Goal: Task Accomplishment & Management: Use online tool/utility

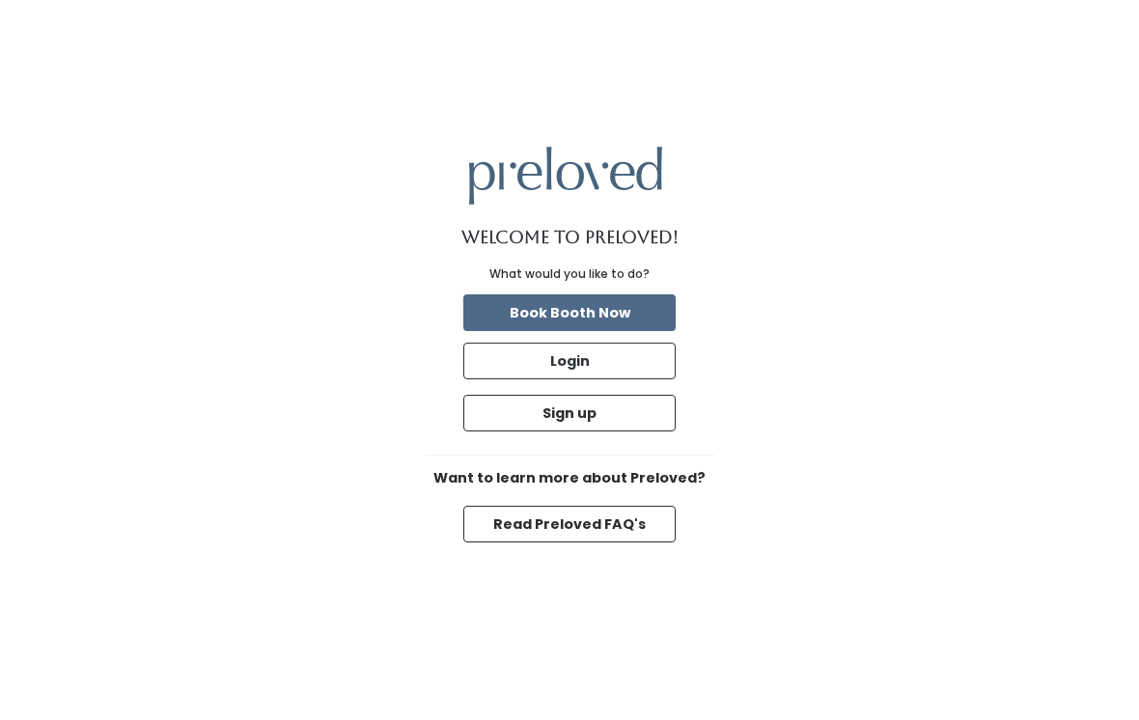
click at [638, 348] on button "Login" at bounding box center [569, 361] width 212 height 37
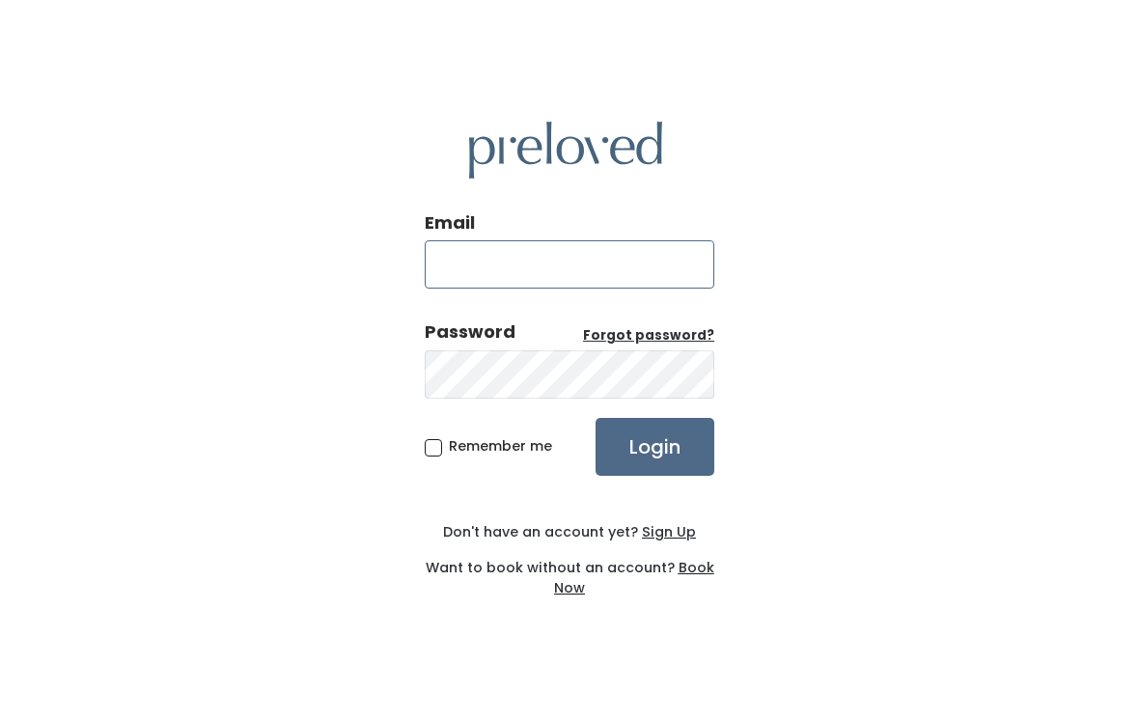
type input "rexburg.store@preloved.love"
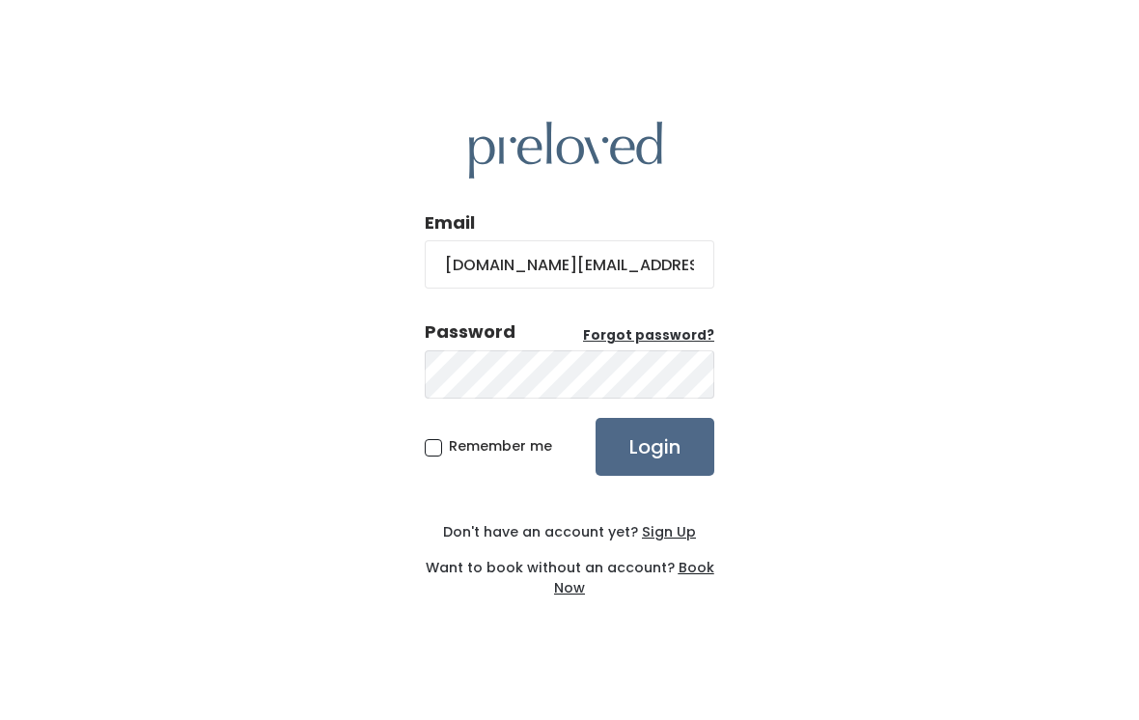
click at [655, 460] on input "Login" at bounding box center [655, 447] width 119 height 58
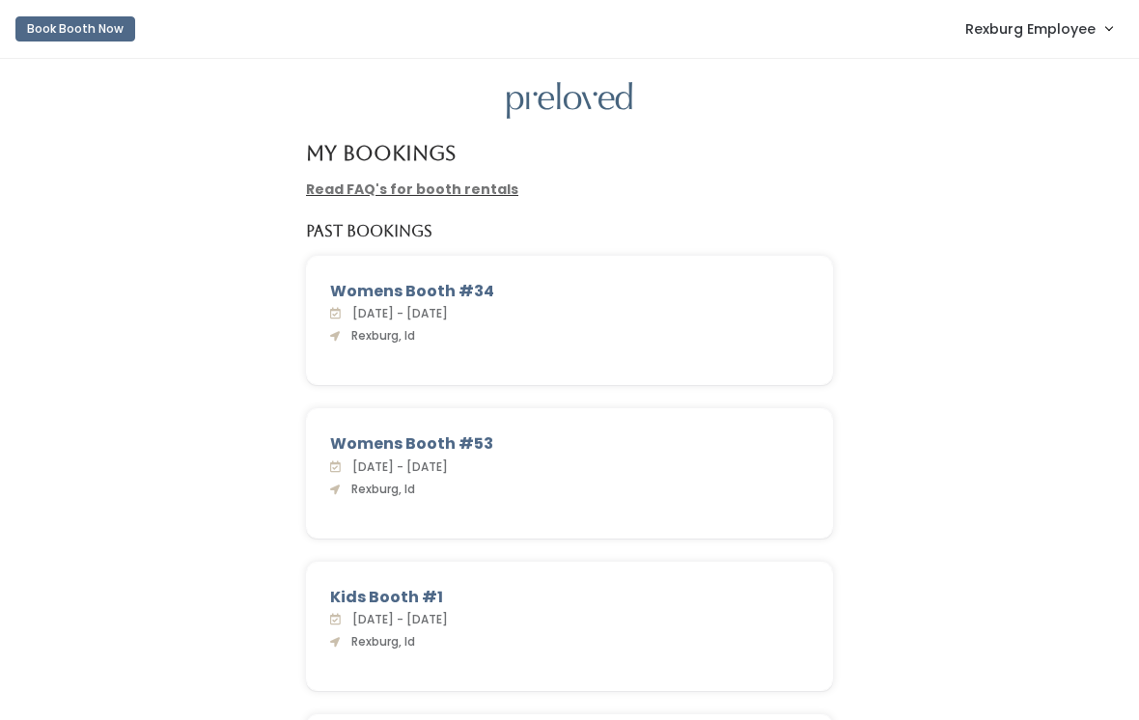
click at [1044, 27] on span "Rexburg Employee" at bounding box center [1030, 28] width 130 height 21
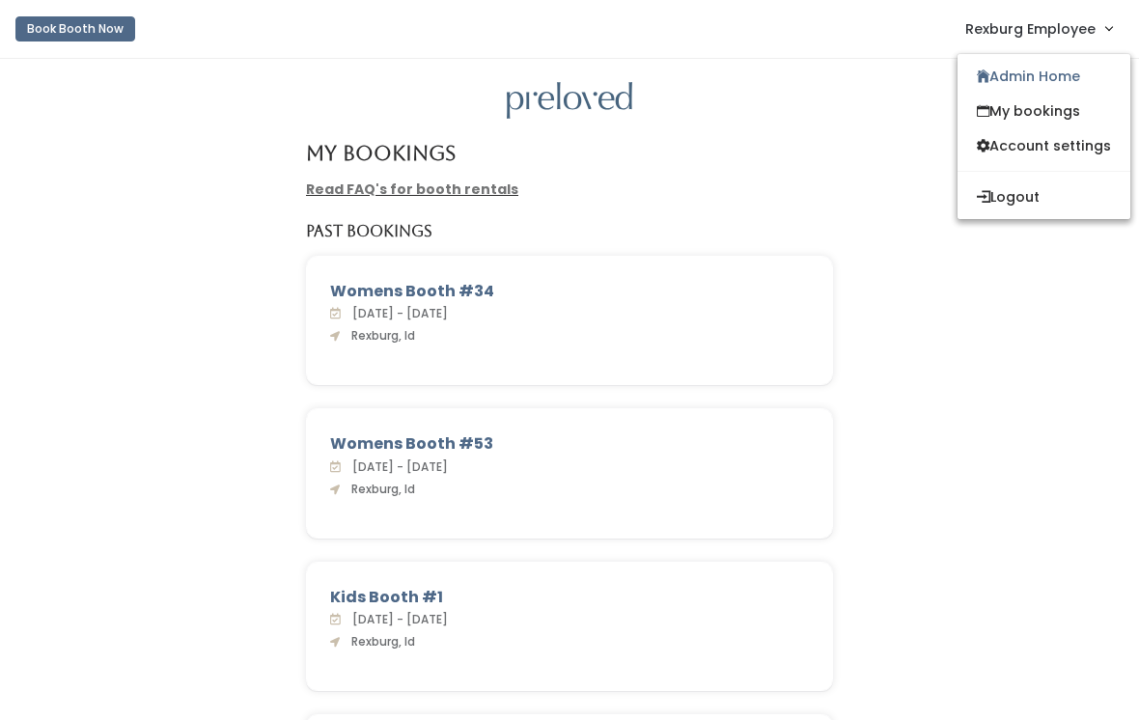
click at [1045, 80] on link "Admin Home" at bounding box center [1044, 76] width 173 height 35
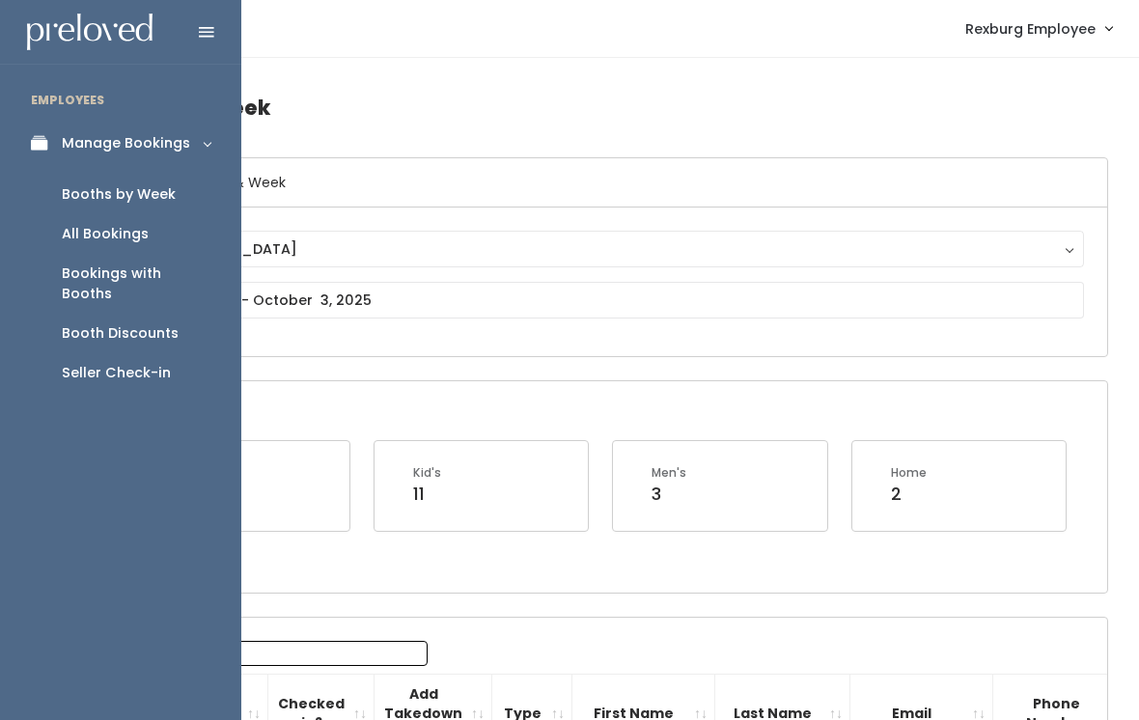
click at [165, 323] on div "Booth Discounts" at bounding box center [120, 333] width 117 height 20
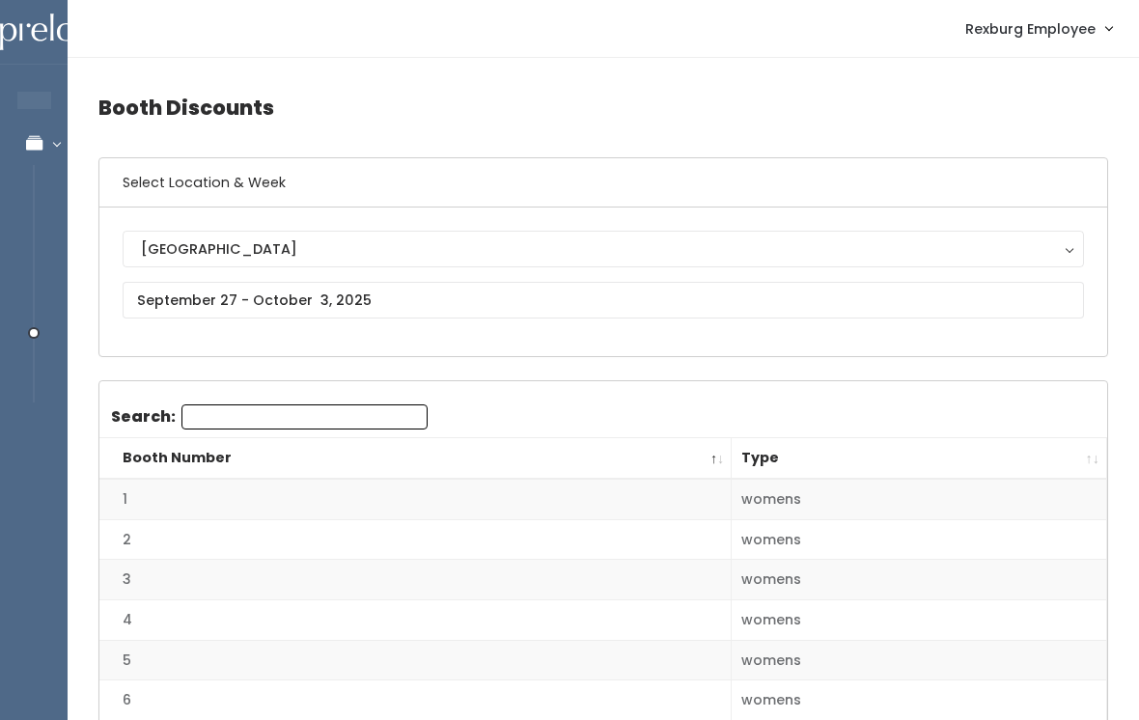
click at [596, 444] on th "Booth Number" at bounding box center [415, 459] width 632 height 42
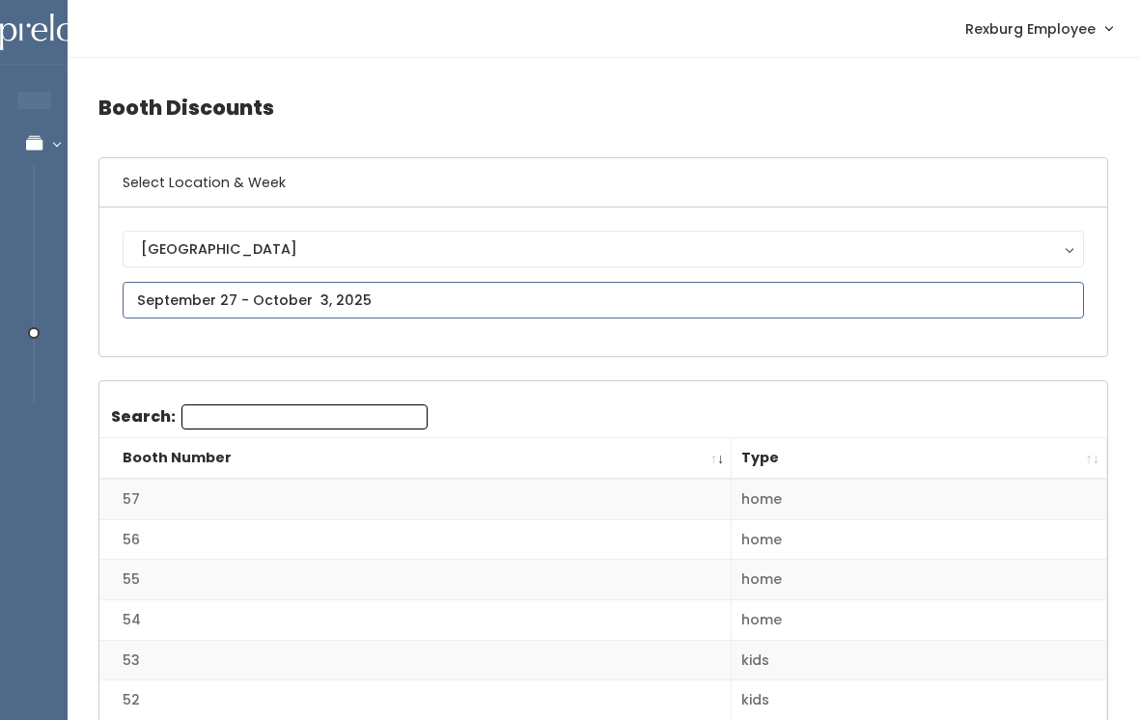
click at [914, 319] on input "text" at bounding box center [604, 300] width 962 height 37
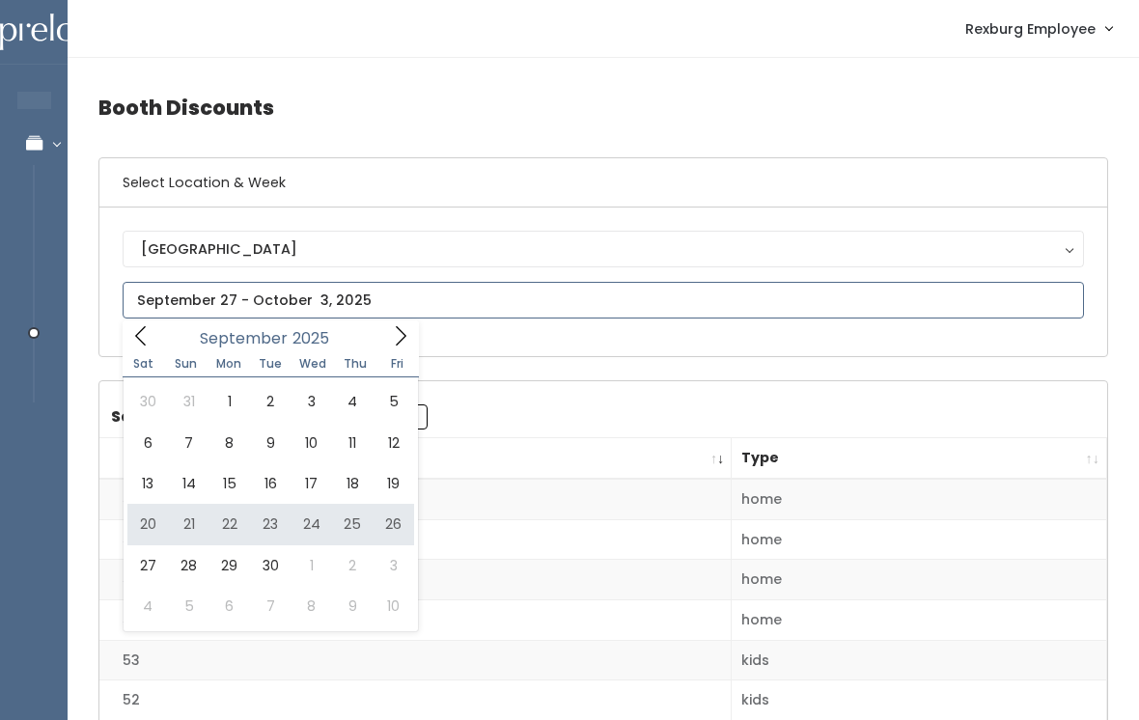
type input "[DATE] to [DATE]"
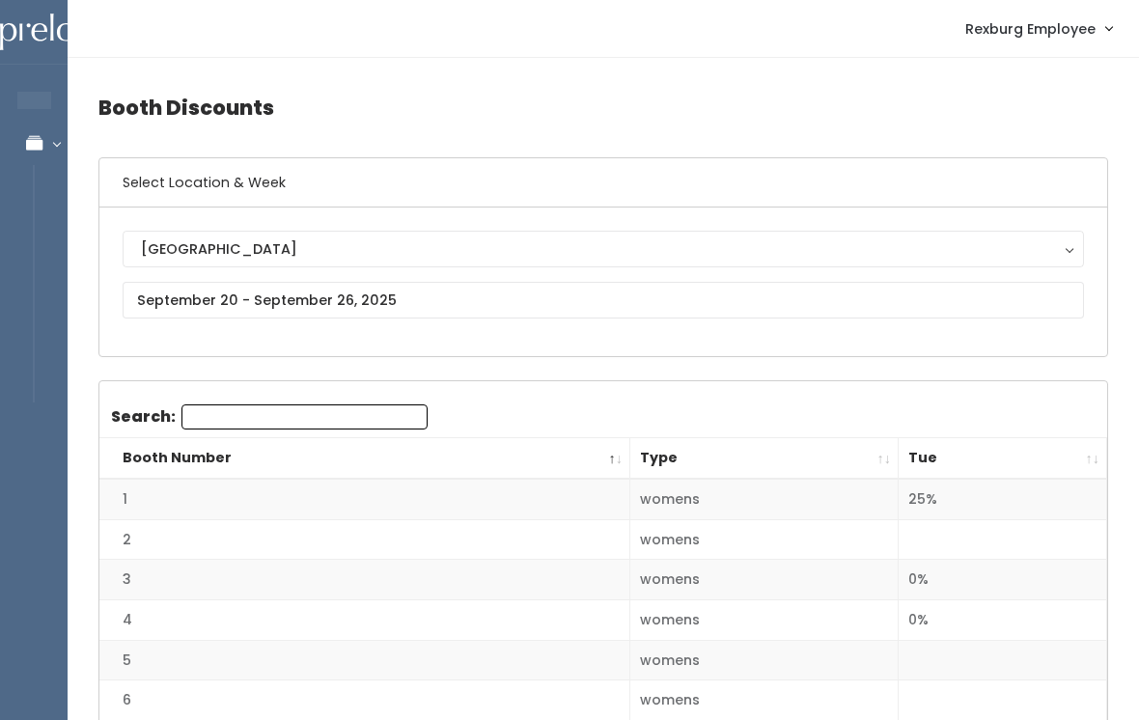
click at [1072, 458] on th "Tue" at bounding box center [1003, 459] width 209 height 42
click at [1077, 458] on th "Tue" at bounding box center [1003, 459] width 209 height 42
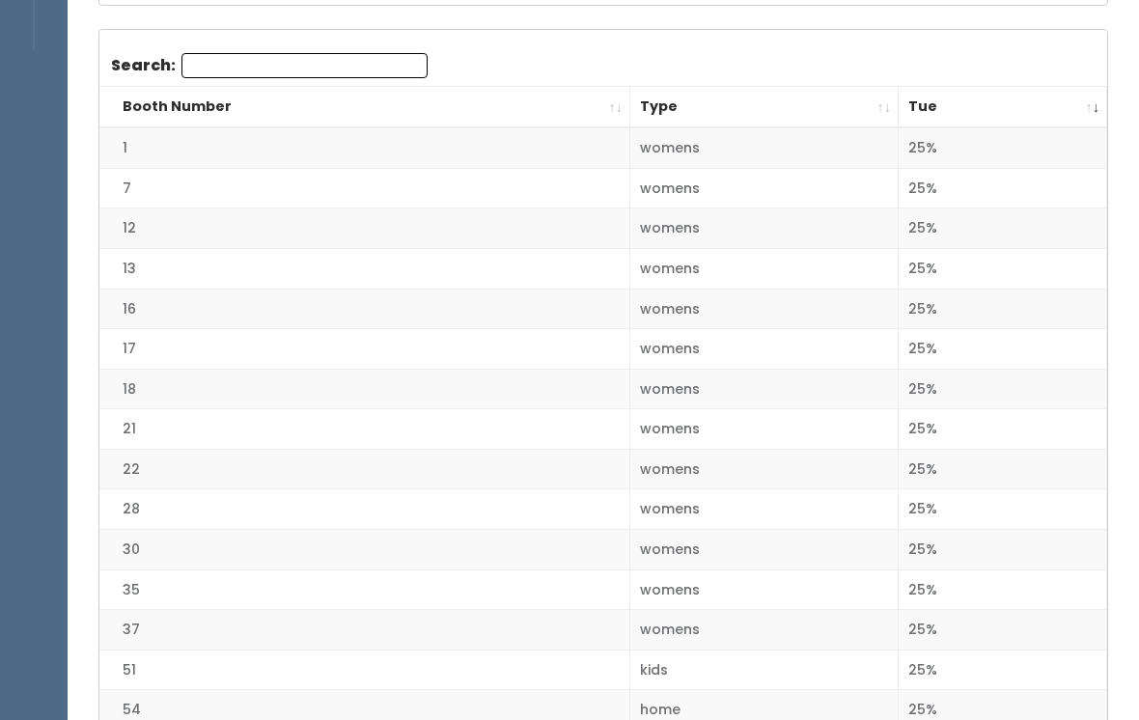
scroll to position [350, 0]
